Goal: Check status: Check status

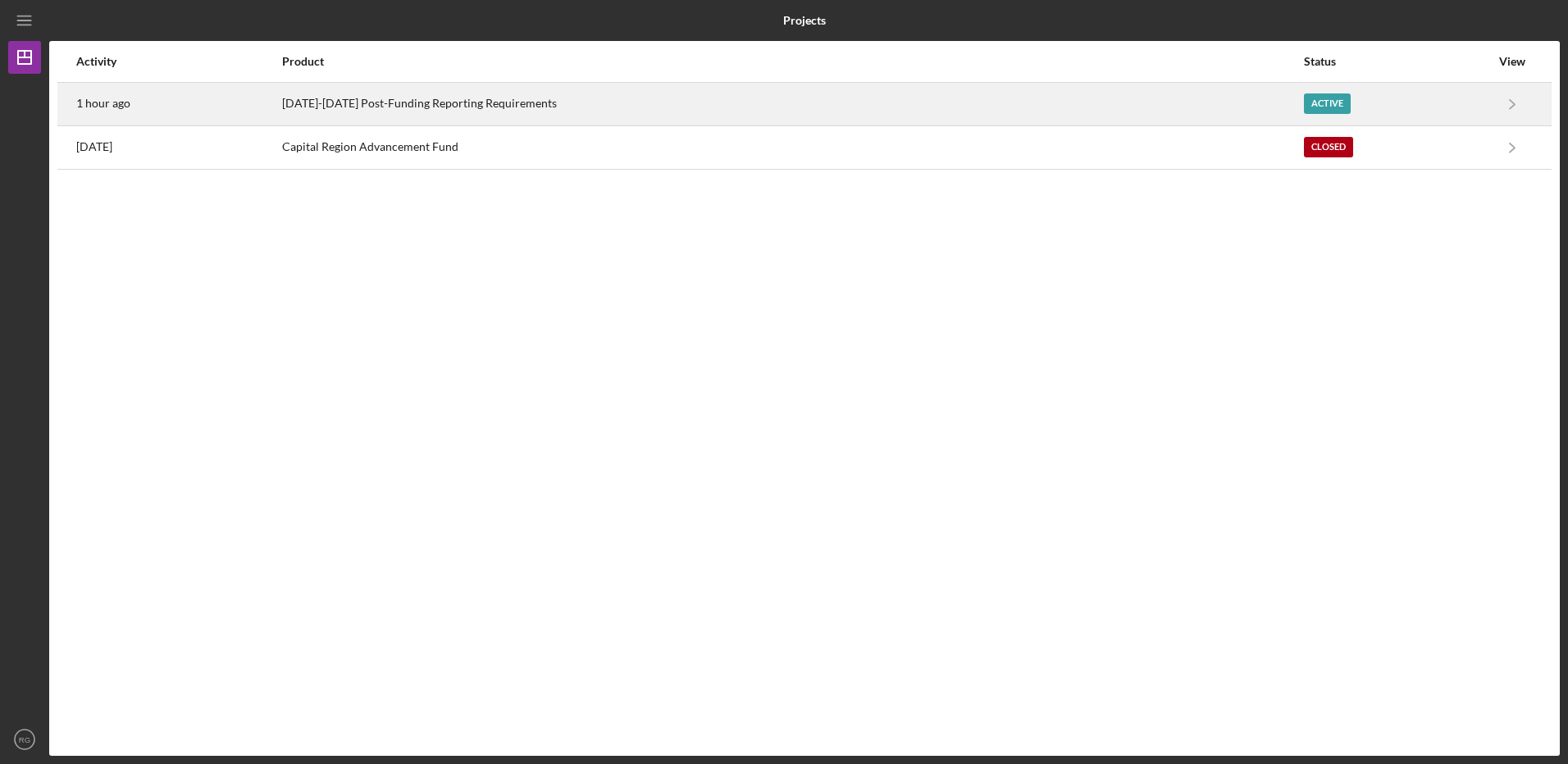
click at [464, 103] on div "[DATE]-[DATE] Post-Funding Reporting Requirements" at bounding box center [792, 104] width 1020 height 41
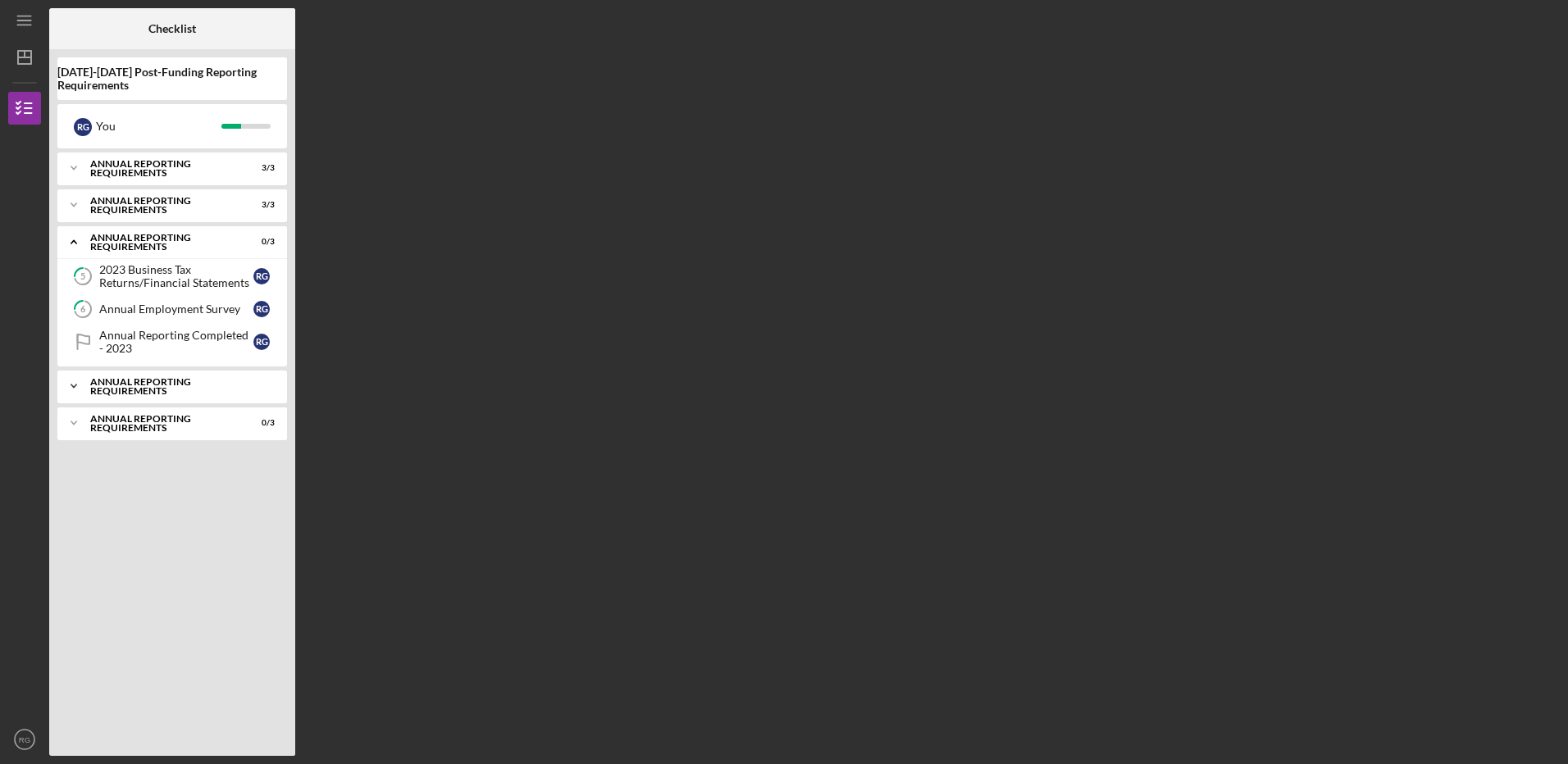
click at [152, 381] on div "Icon/Expander Annual Reporting Requirements 0 / 3" at bounding box center [172, 386] width 230 height 32
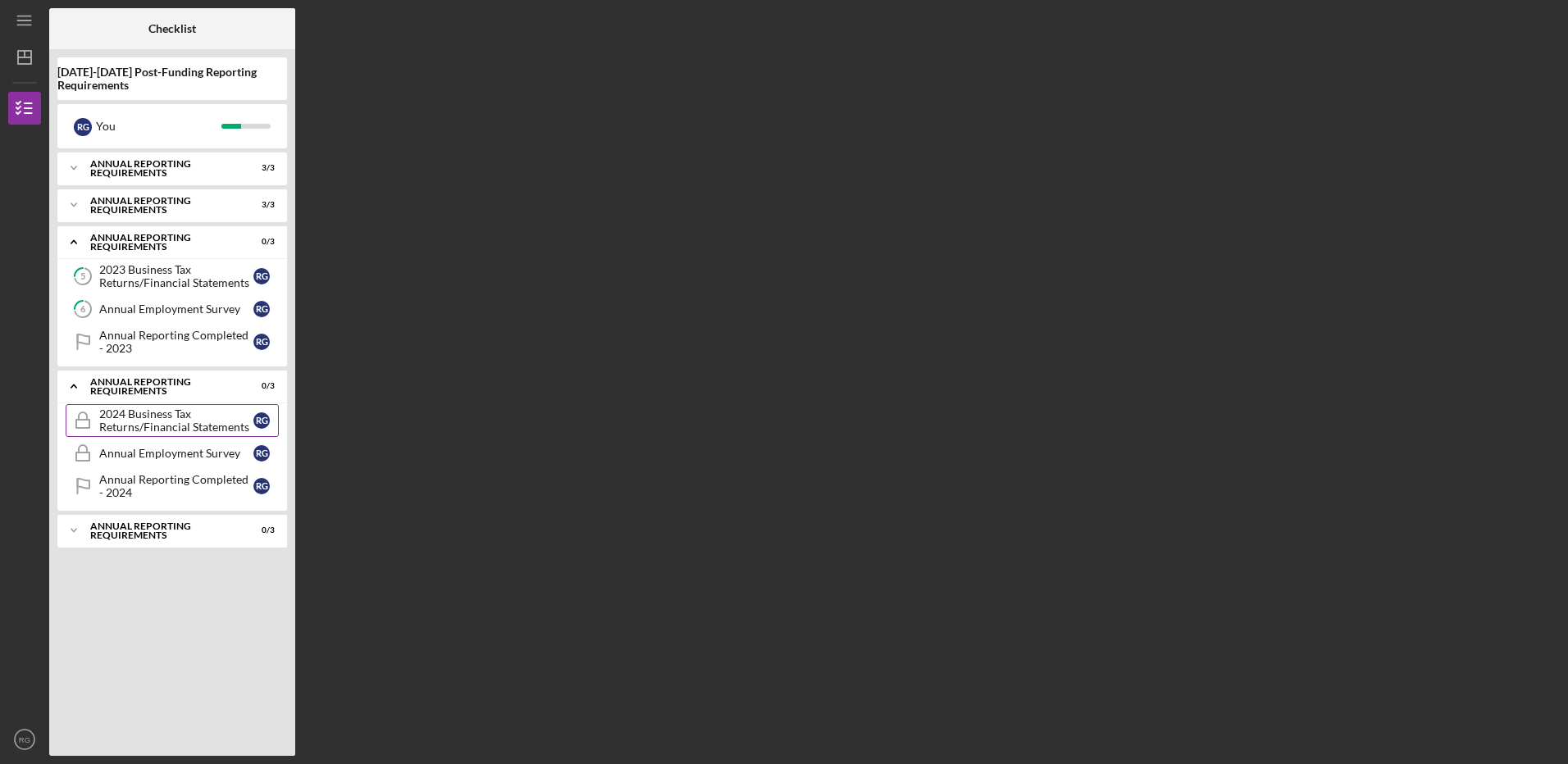
click at [144, 424] on div "2024 Business Tax Returns/Financial Statements" at bounding box center [176, 420] width 154 height 26
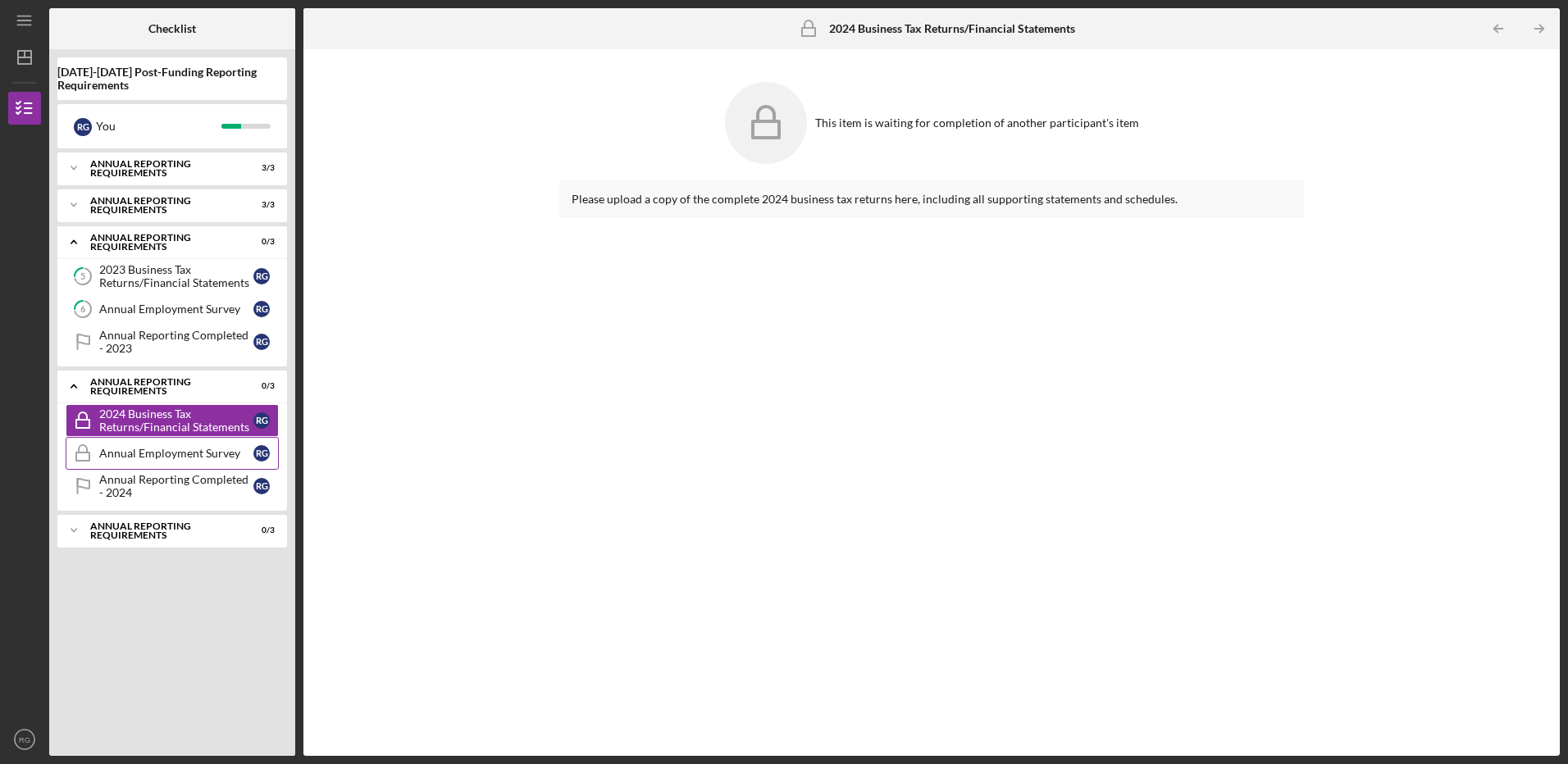
click at [132, 453] on div "Annual Employment Survey" at bounding box center [176, 453] width 154 height 13
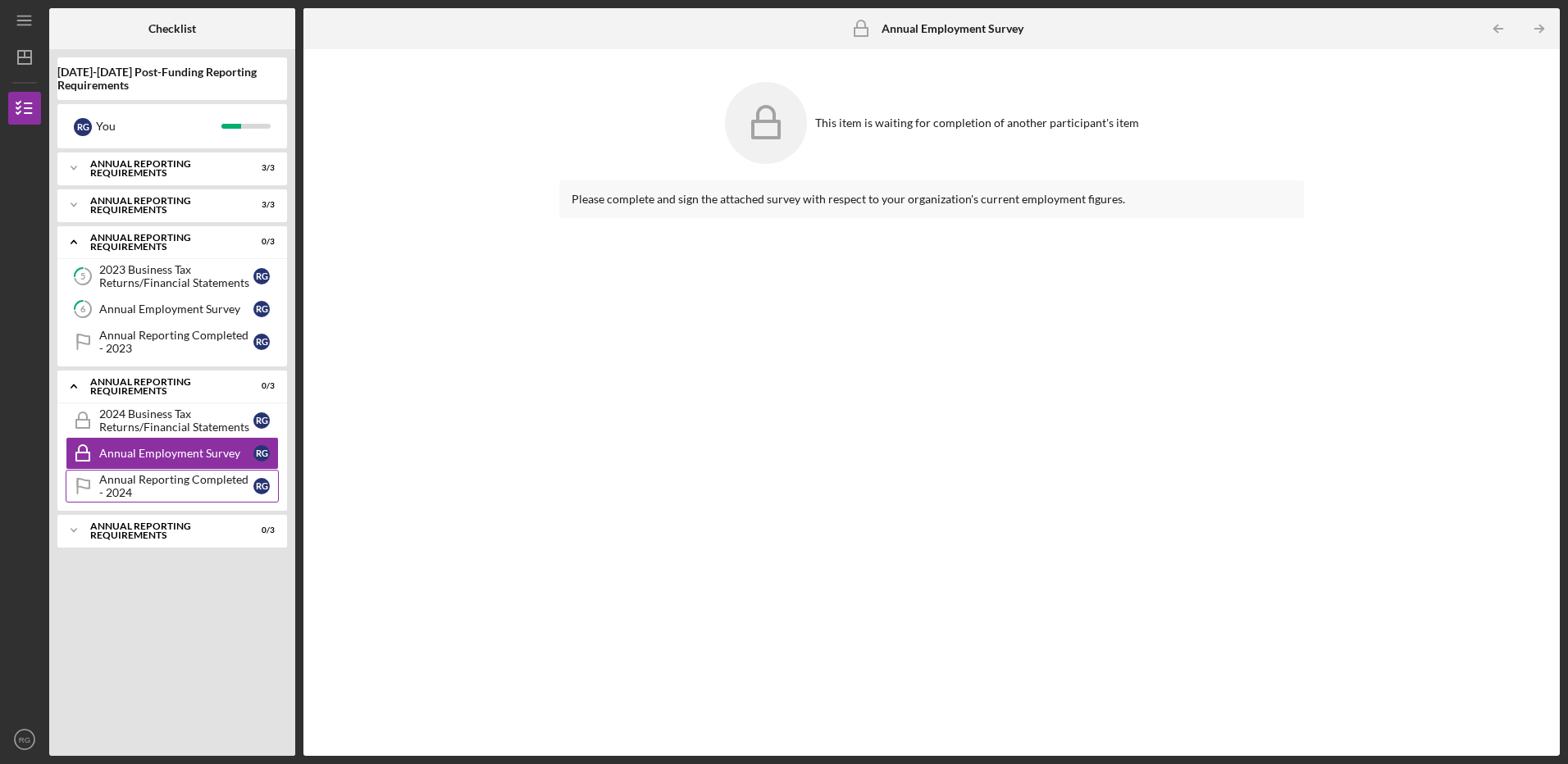
click at [117, 482] on div "Annual Reporting Completed - 2024" at bounding box center [176, 486] width 154 height 26
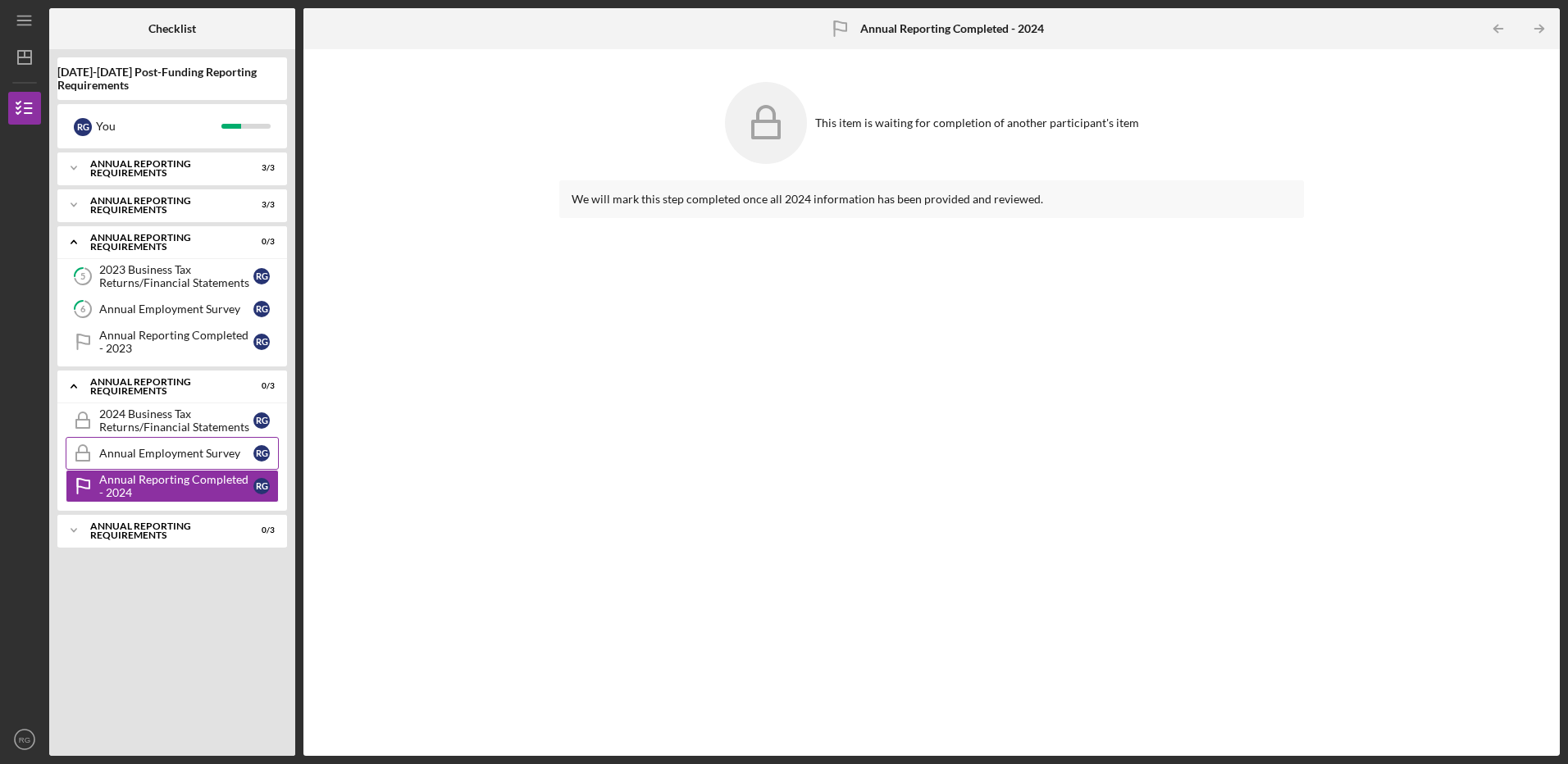
click at [127, 456] on div "Annual Employment Survey" at bounding box center [176, 453] width 154 height 13
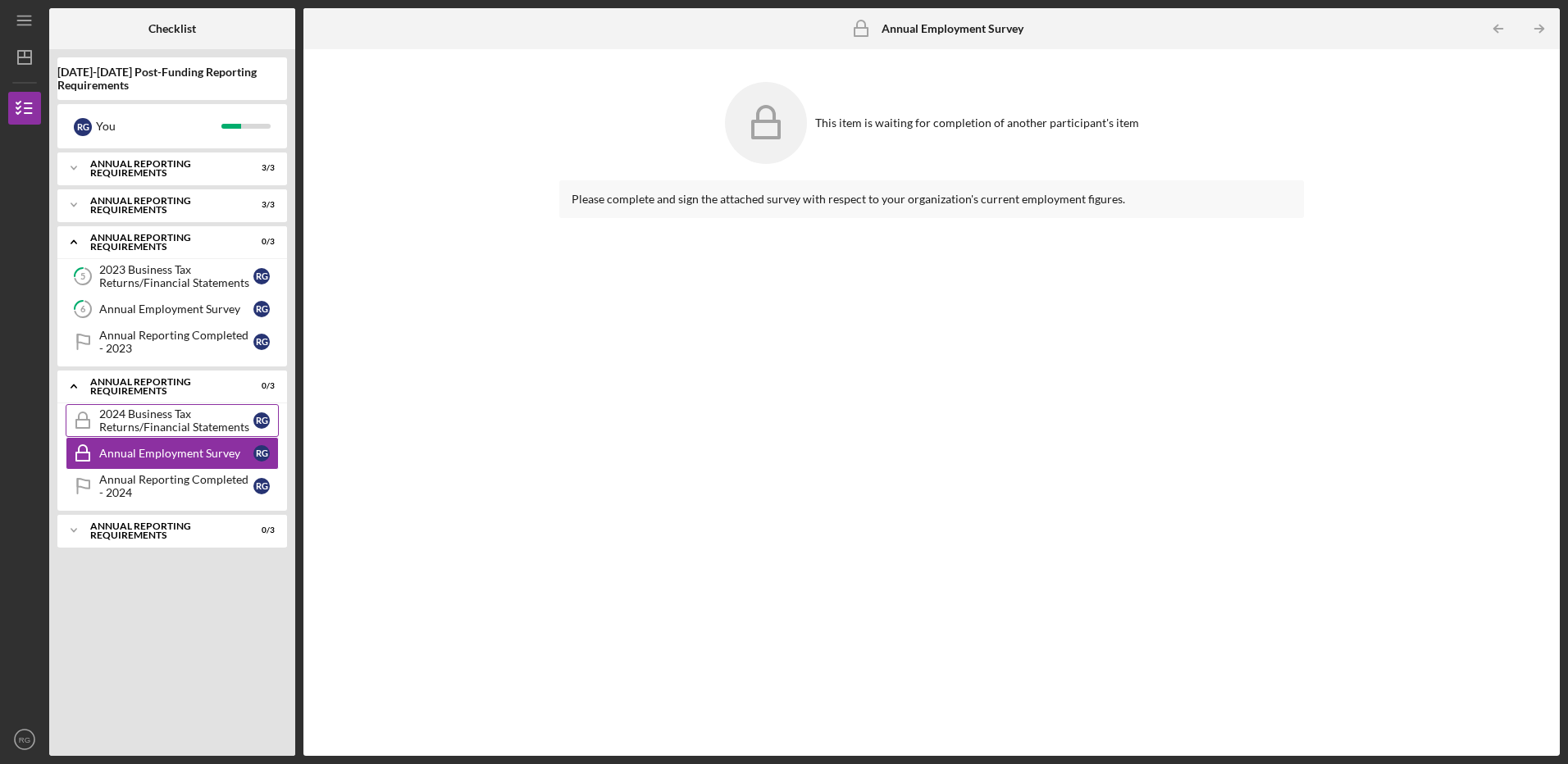
click at [138, 418] on div "2024 Business Tax Returns/Financial Statements" at bounding box center [176, 420] width 154 height 26
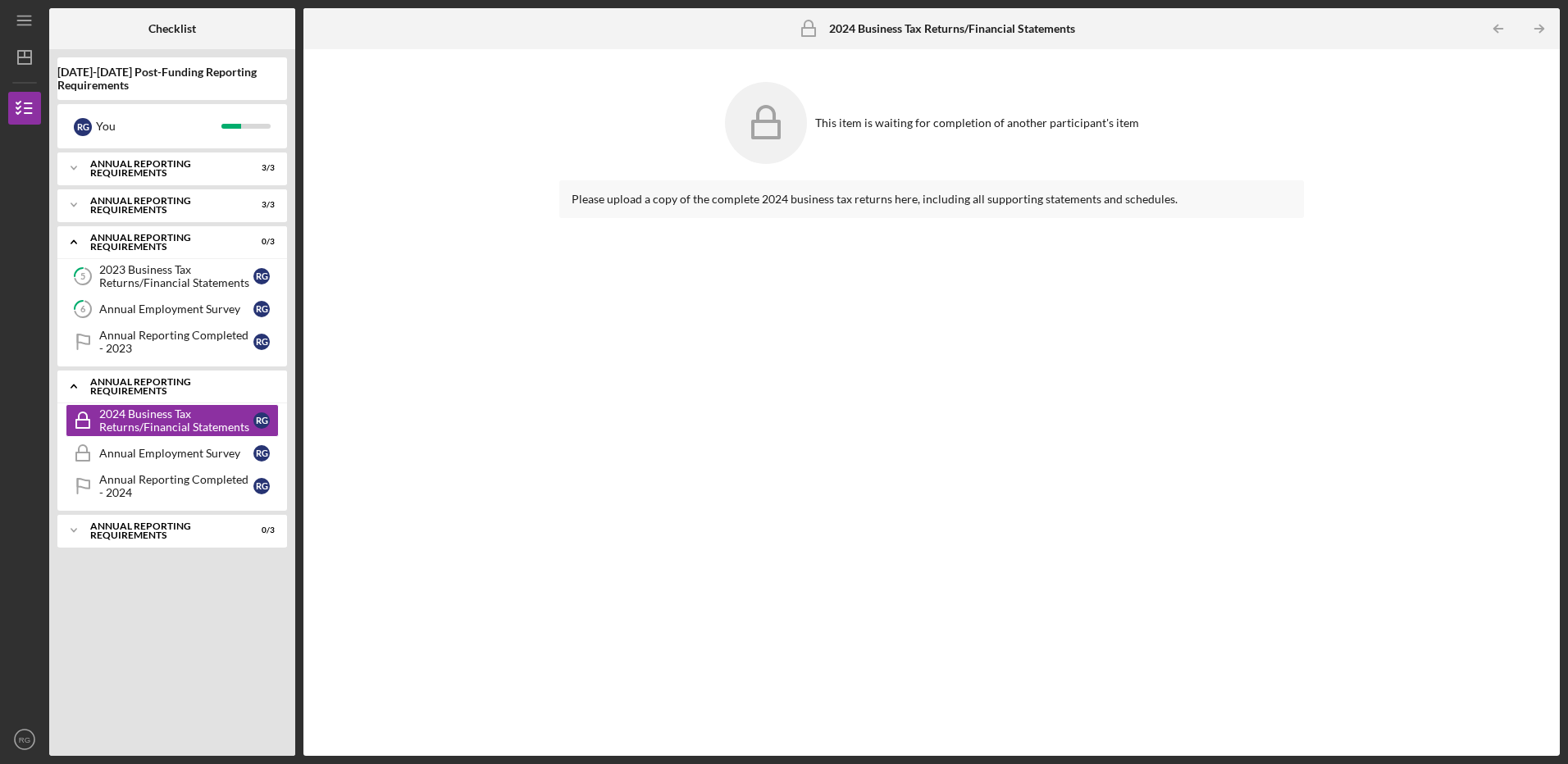
click at [76, 245] on polyline at bounding box center [74, 243] width 5 height 4
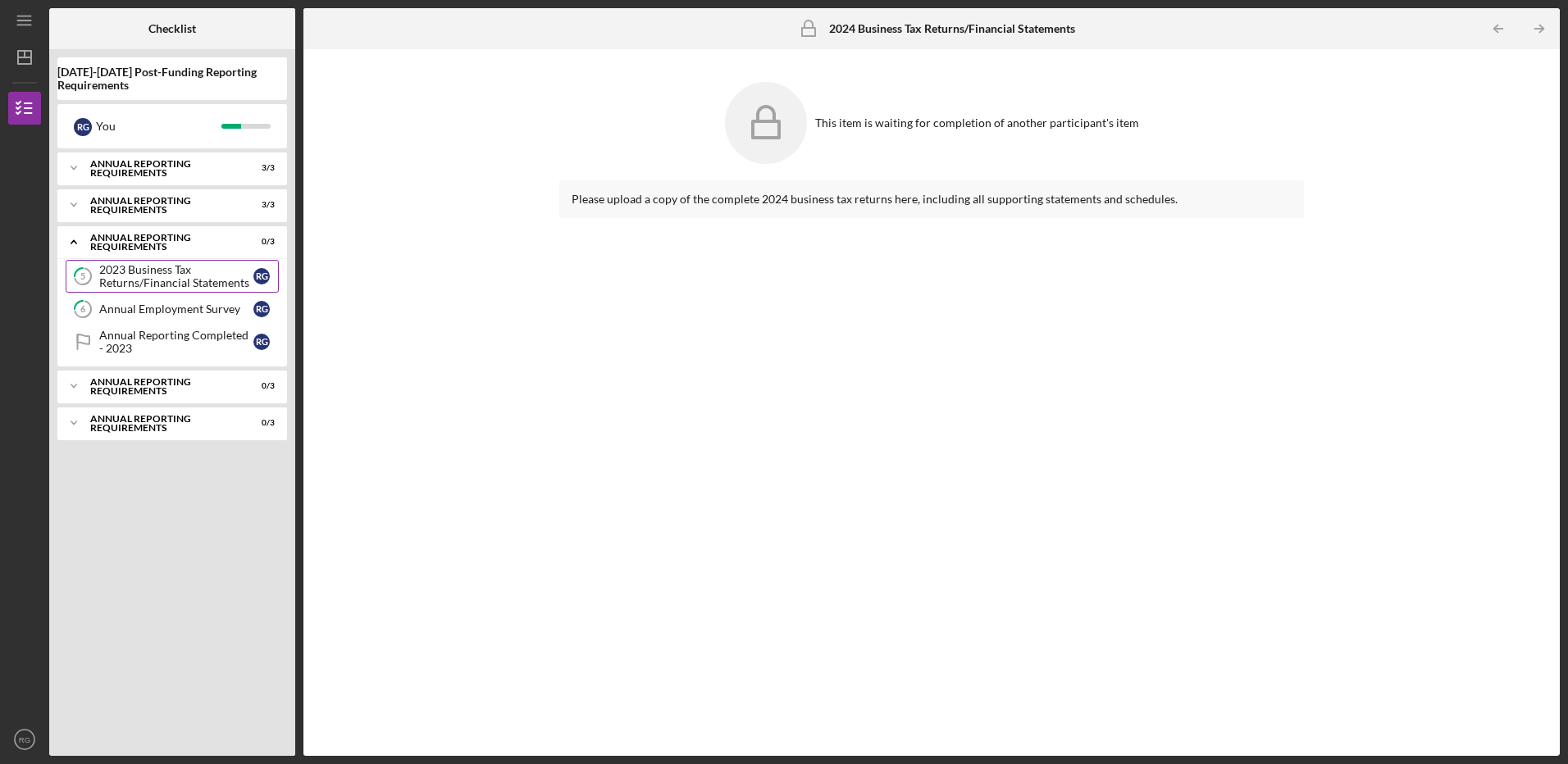
click at [152, 276] on div "2023 Business Tax Returns/Financial Statements" at bounding box center [176, 276] width 154 height 26
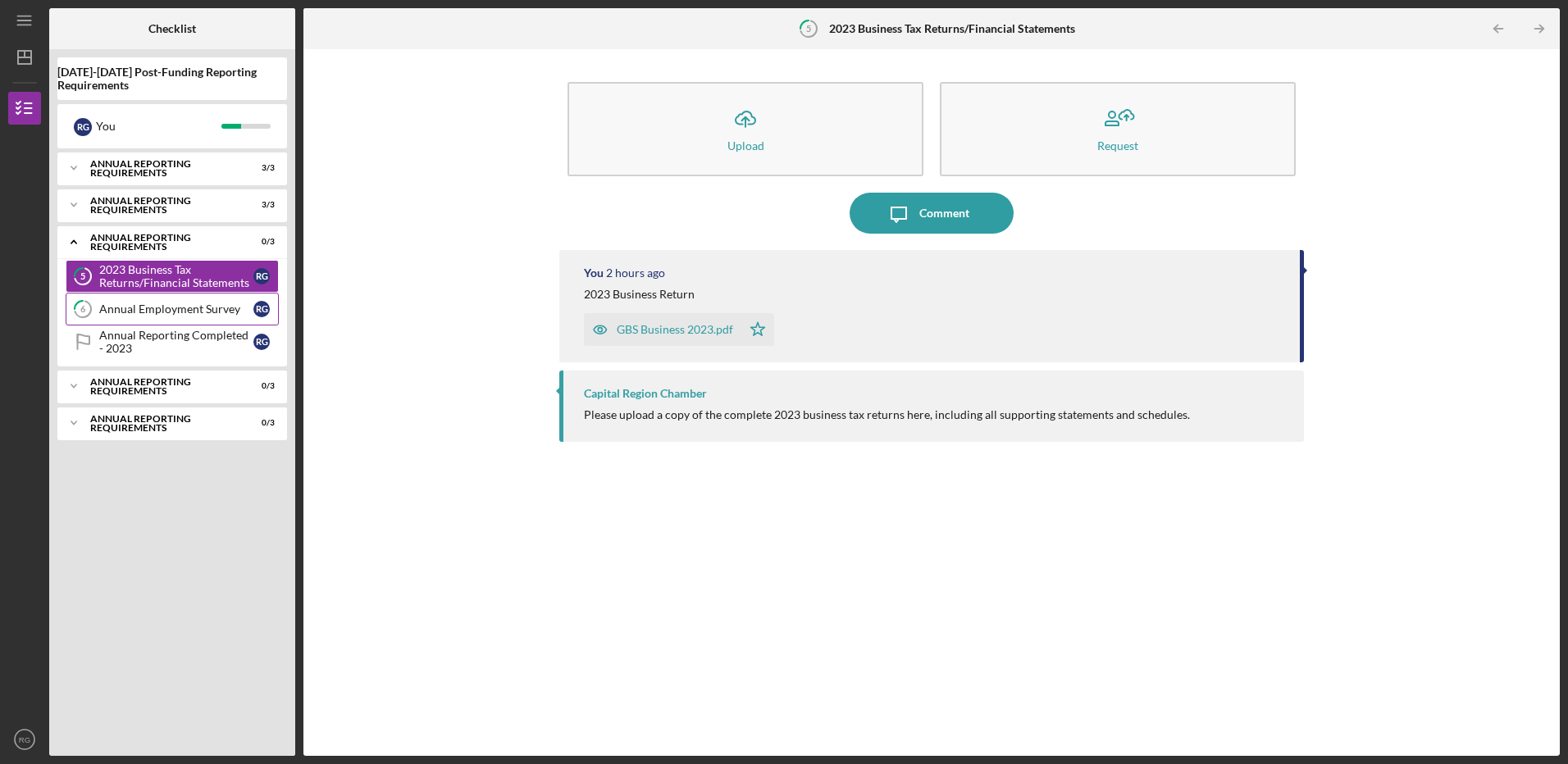
click at [122, 311] on div "Annual Employment Survey" at bounding box center [176, 309] width 154 height 13
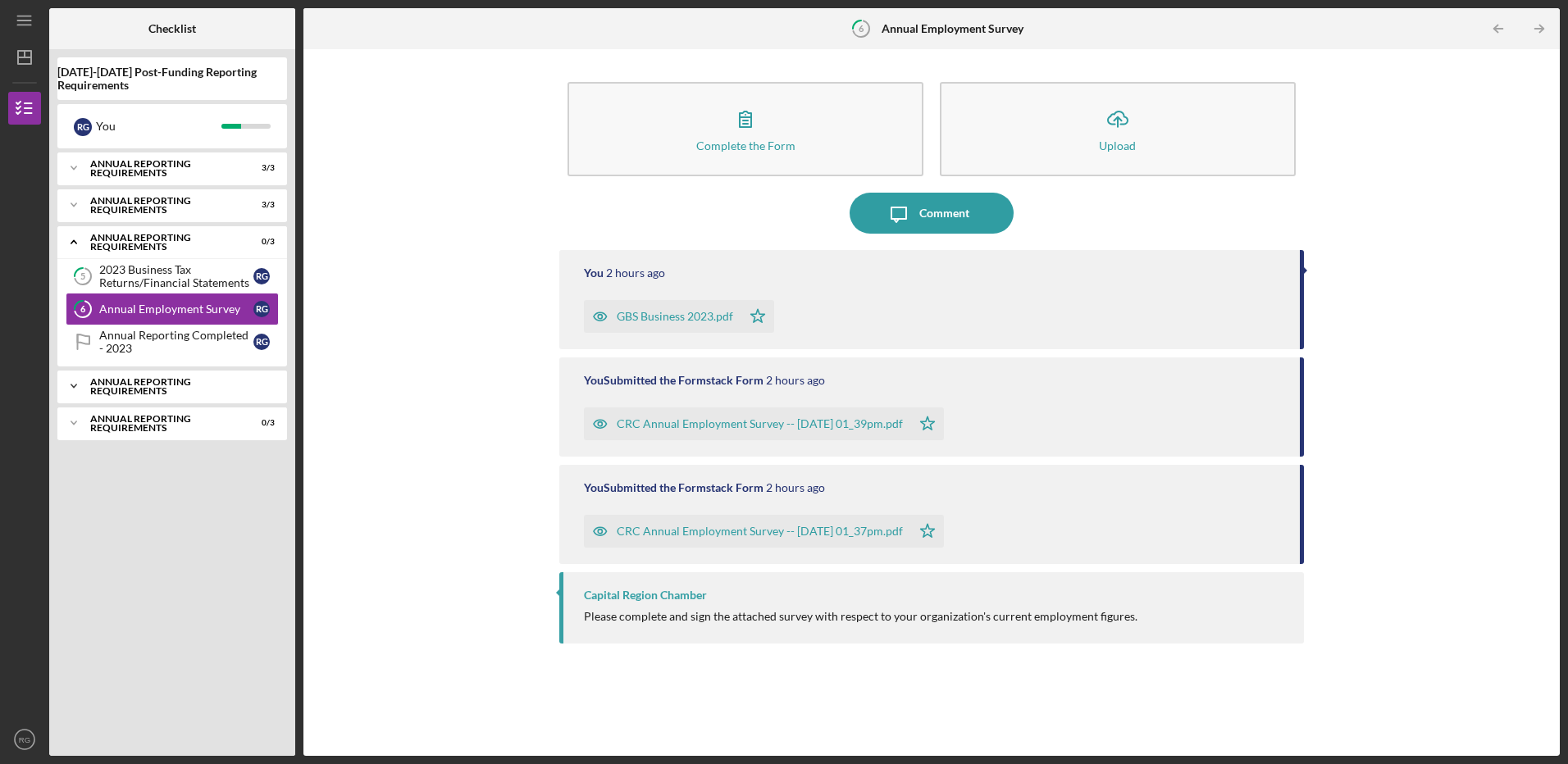
click at [123, 391] on div "Icon/Expander Annual Reporting Requirements 0 / 3" at bounding box center [172, 386] width 230 height 32
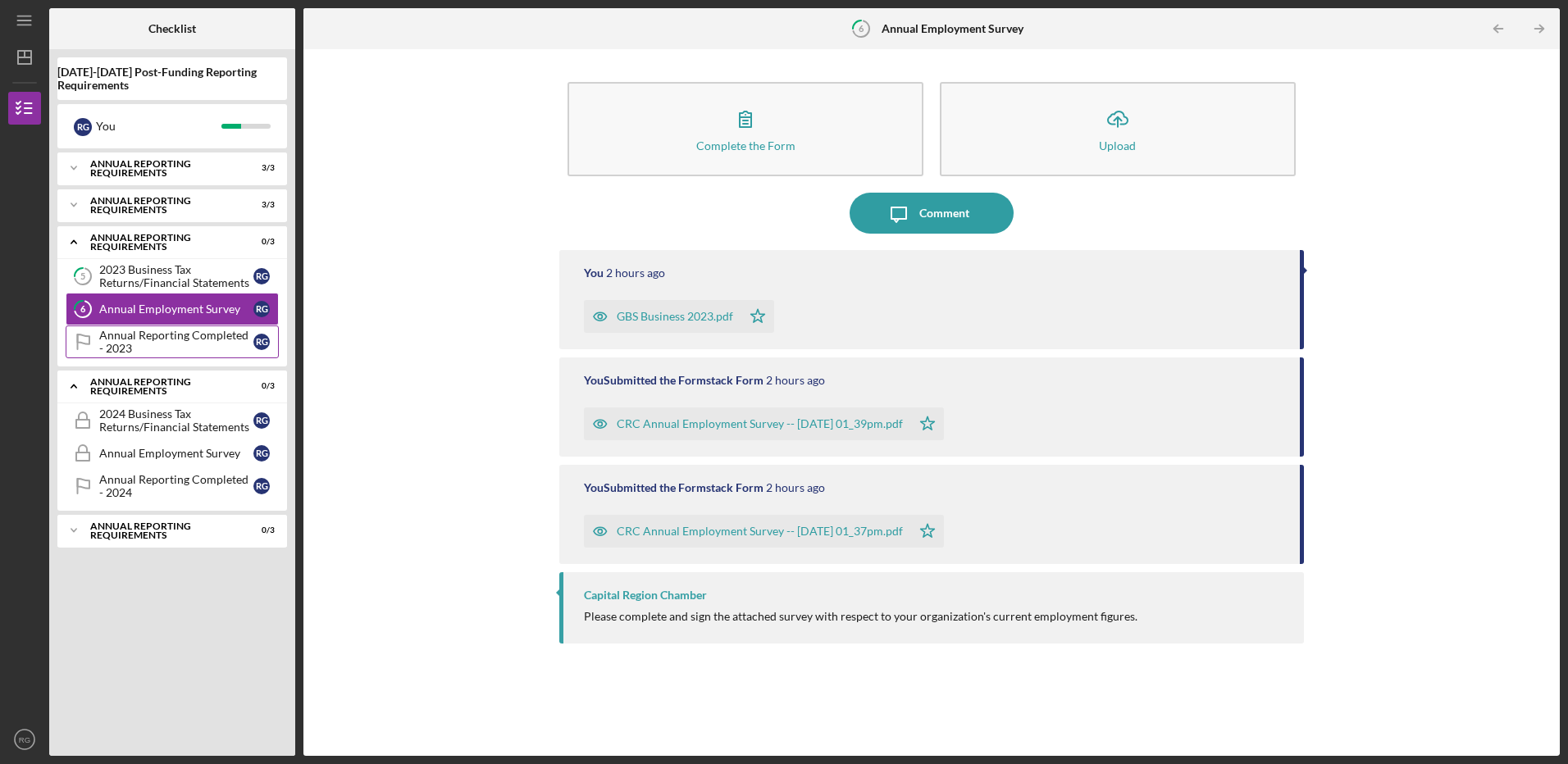
click at [143, 339] on div "Annual Reporting Completed - 2023" at bounding box center [176, 342] width 154 height 26
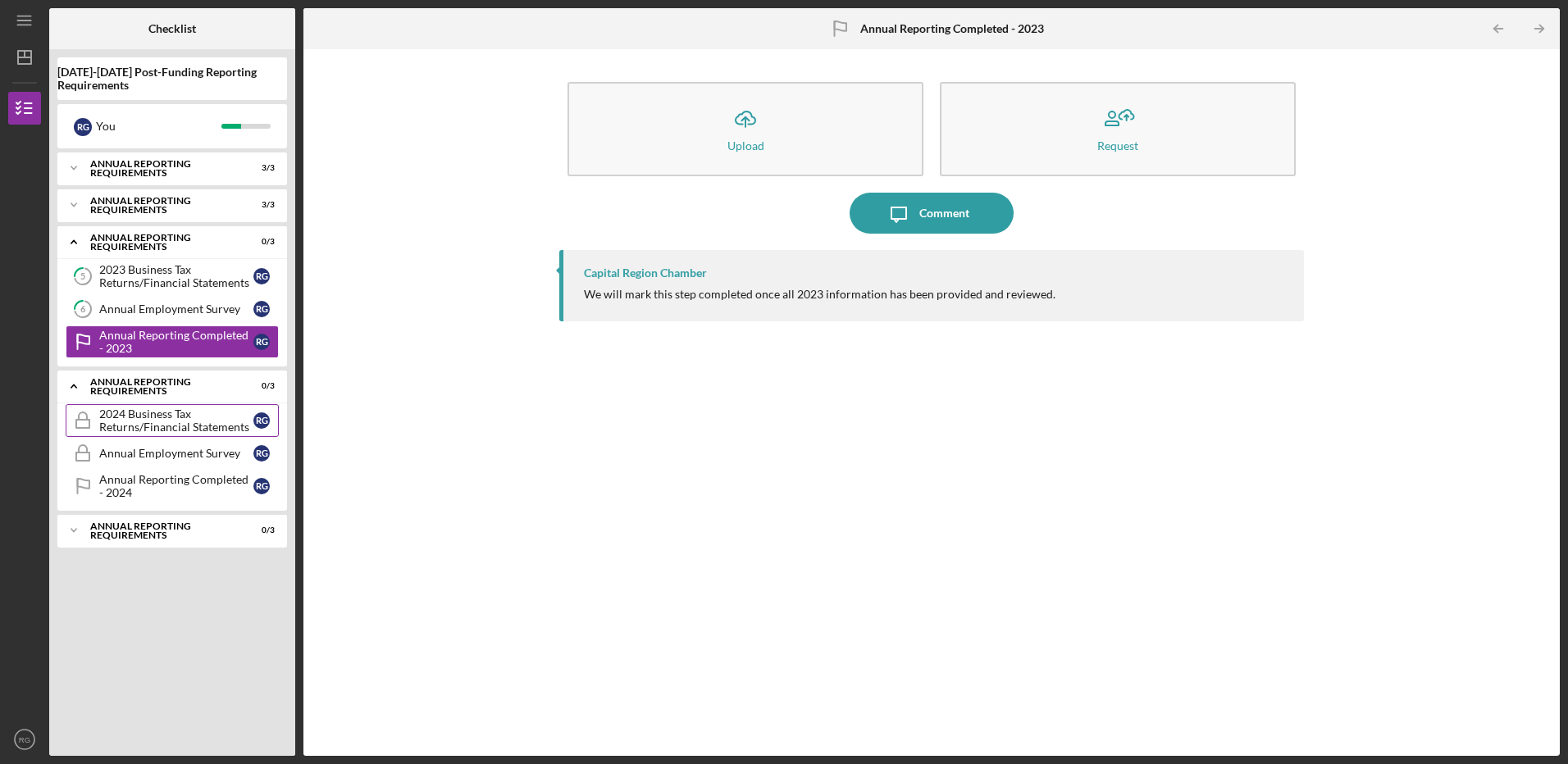
click at [179, 417] on div "2024 Business Tax Returns/Financial Statements" at bounding box center [176, 420] width 154 height 26
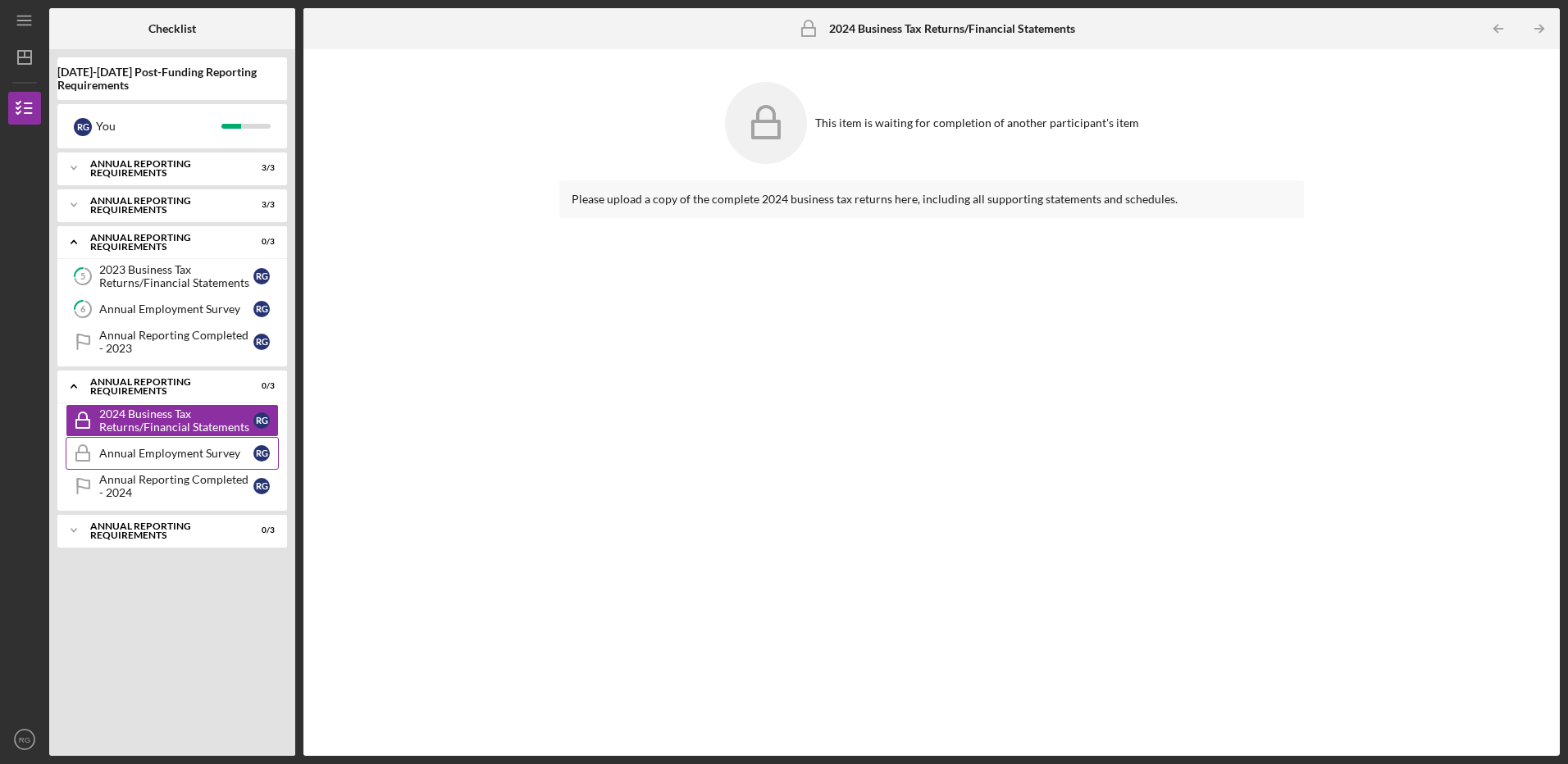
click at [163, 450] on div "Annual Employment Survey" at bounding box center [176, 453] width 154 height 13
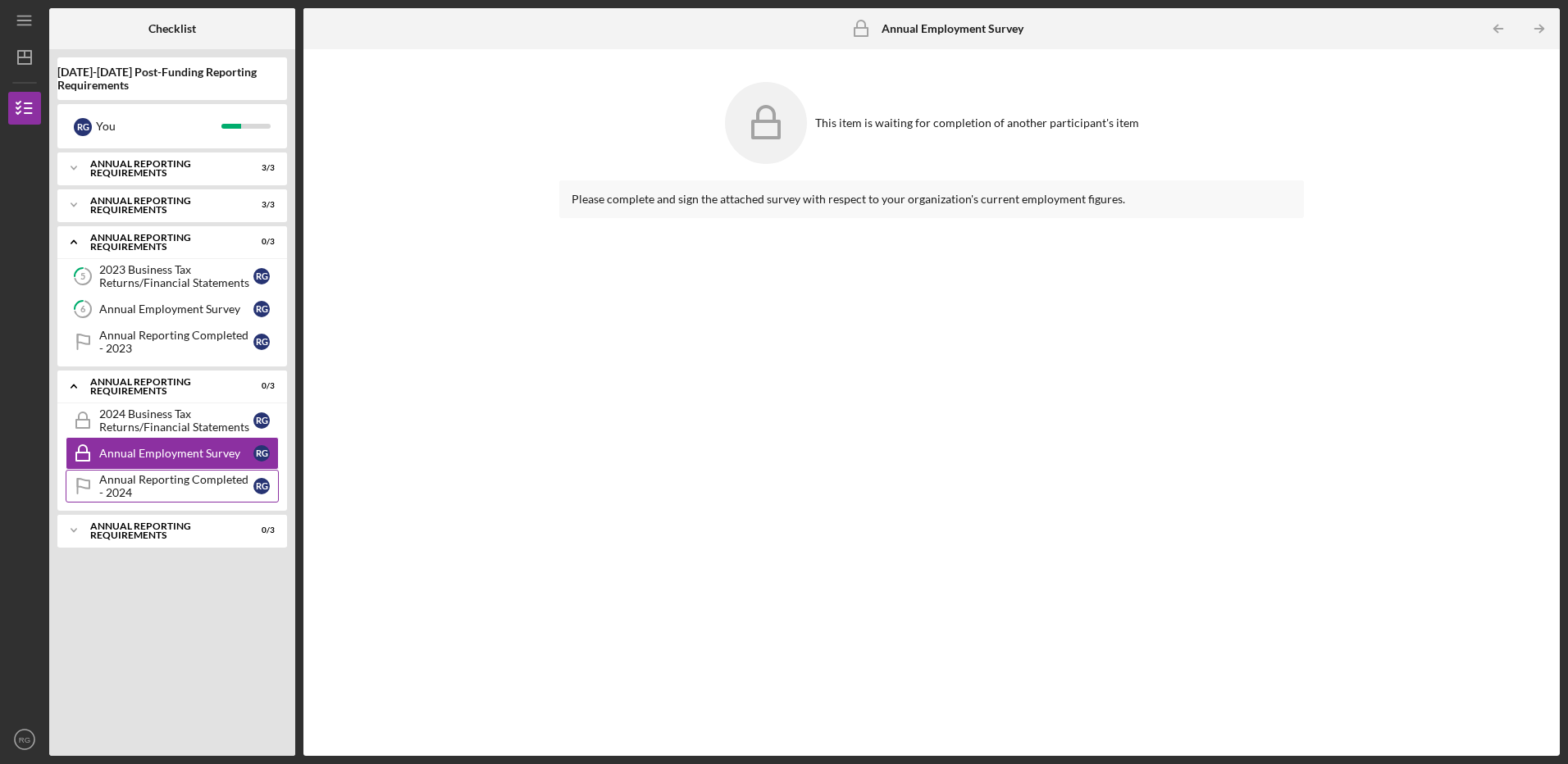
click at [152, 478] on div "Annual Reporting Completed - 2024" at bounding box center [176, 486] width 154 height 26
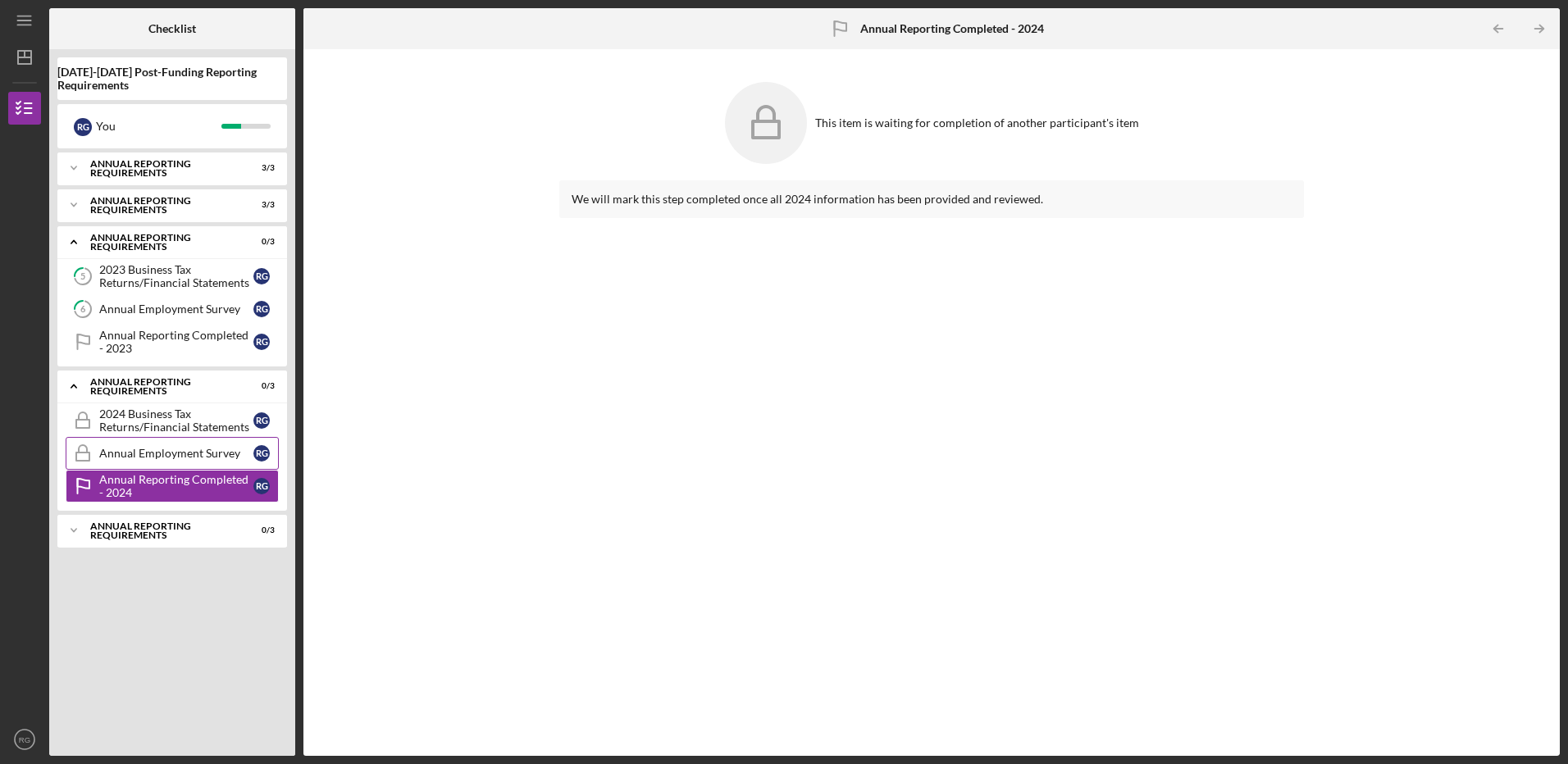
click at [159, 449] on div "Annual Employment Survey" at bounding box center [176, 453] width 154 height 13
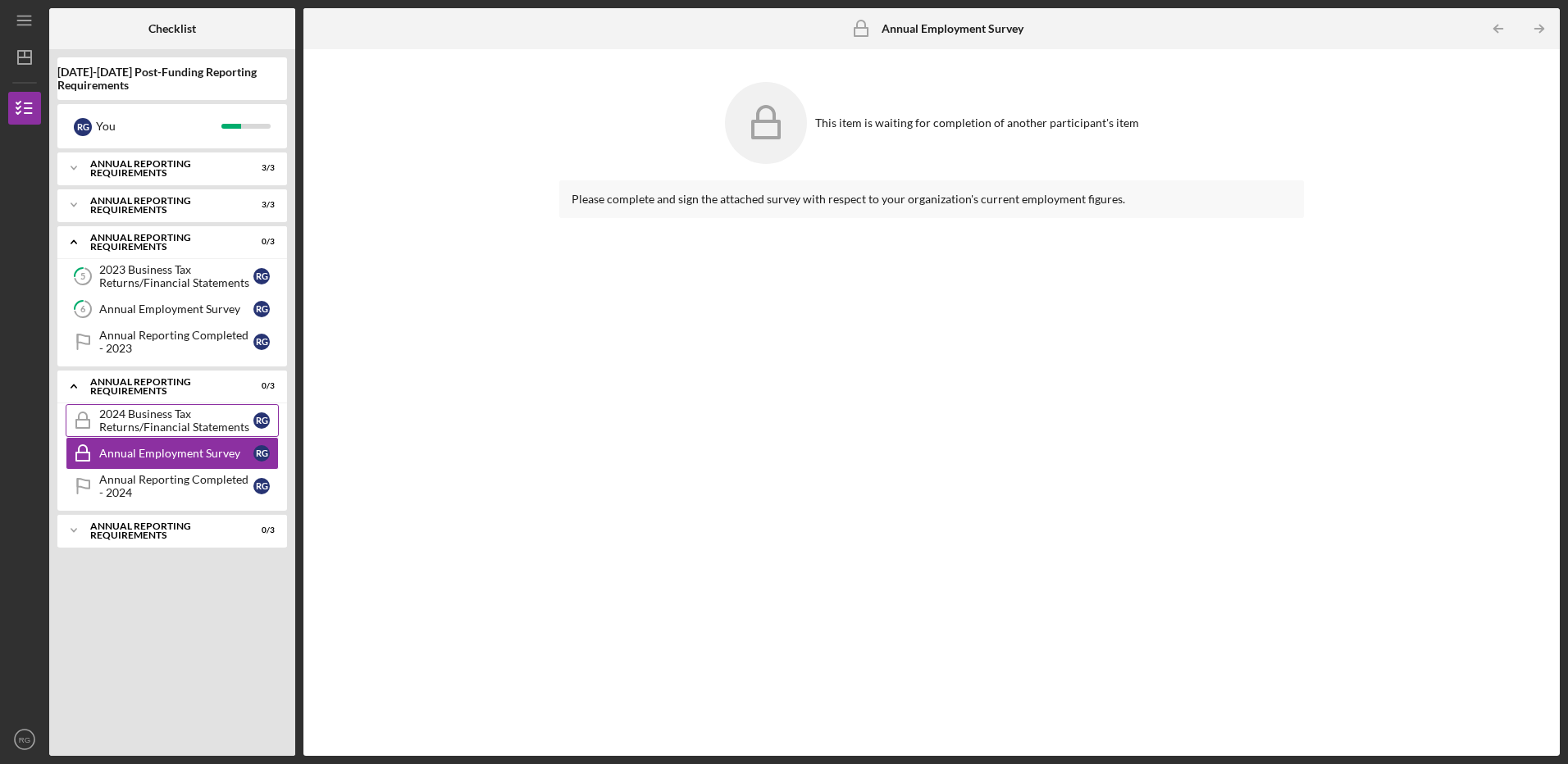
click at [157, 409] on div "2024 Business Tax Returns/Financial Statements" at bounding box center [176, 420] width 154 height 26
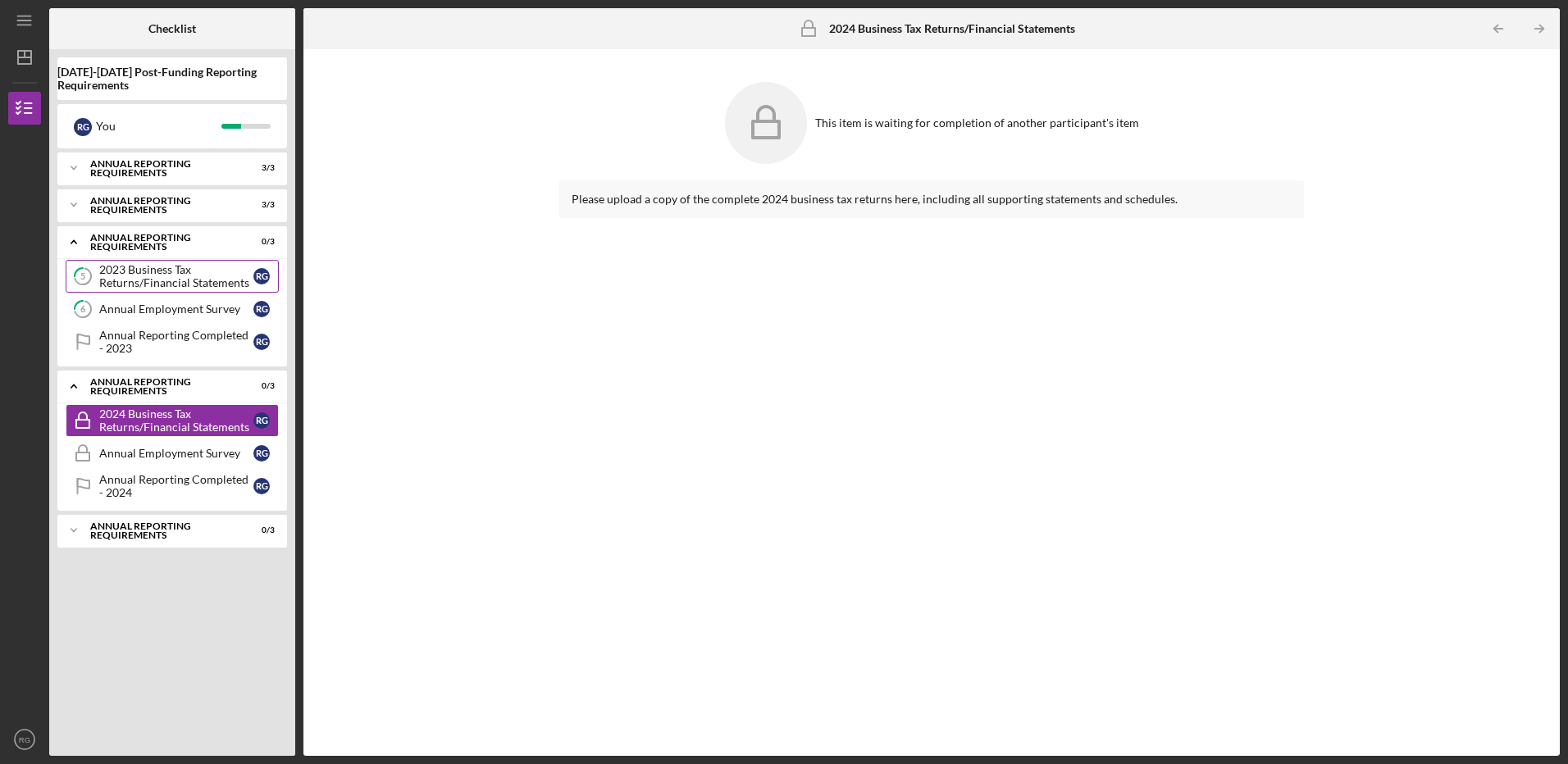
click at [149, 276] on div "2023 Business Tax Returns/Financial Statements" at bounding box center [176, 276] width 154 height 26
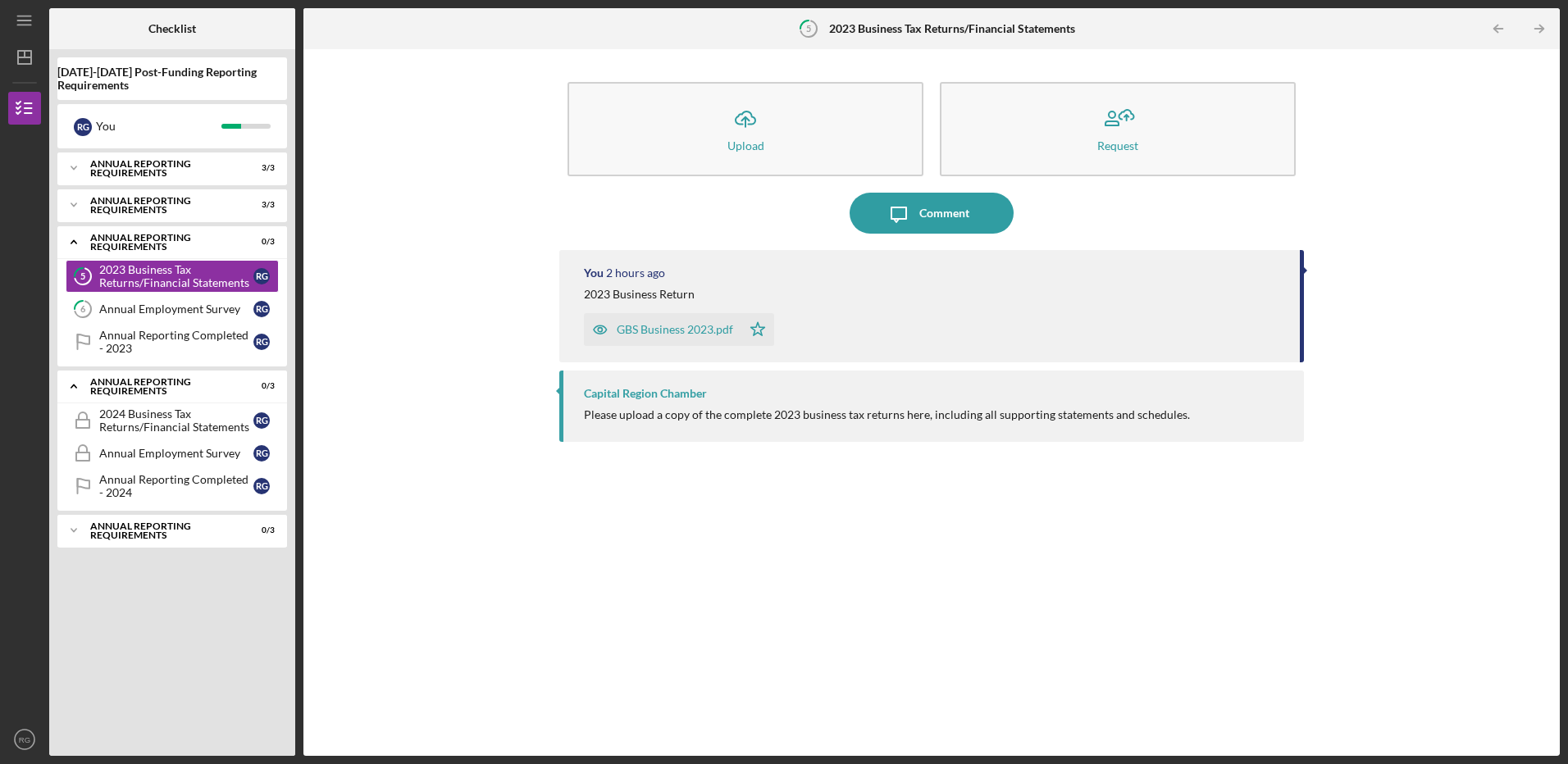
click at [647, 329] on div "GBS Business 2023.pdf" at bounding box center [675, 329] width 117 height 13
